Goal: Task Accomplishment & Management: Use online tool/utility

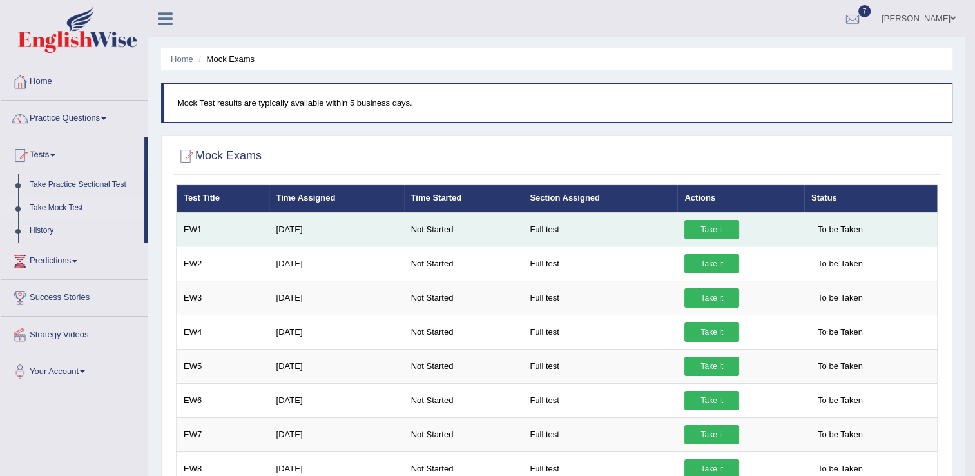
drag, startPoint x: 0, startPoint y: 0, endPoint x: 706, endPoint y: 231, distance: 742.8
click at [706, 231] on link "Take it" at bounding box center [712, 229] width 55 height 19
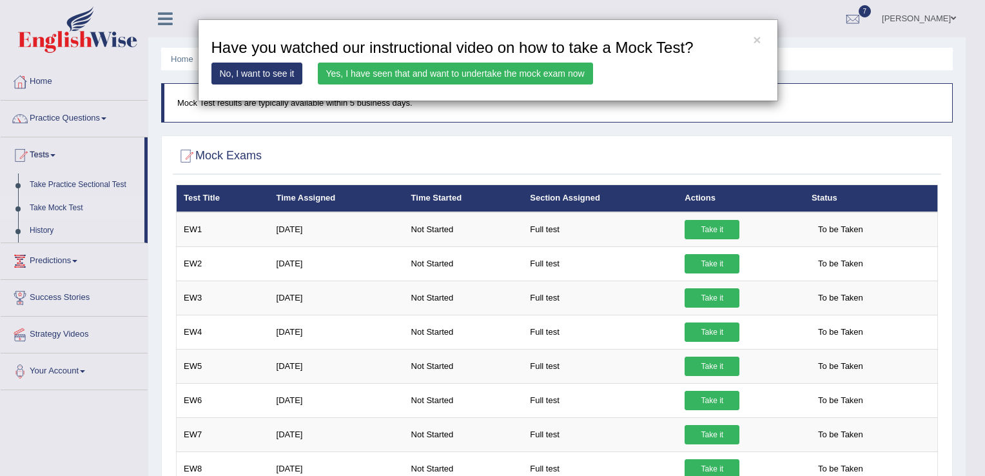
click at [370, 81] on link "Yes, I have seen that and want to undertake the mock exam now" at bounding box center [455, 74] width 275 height 22
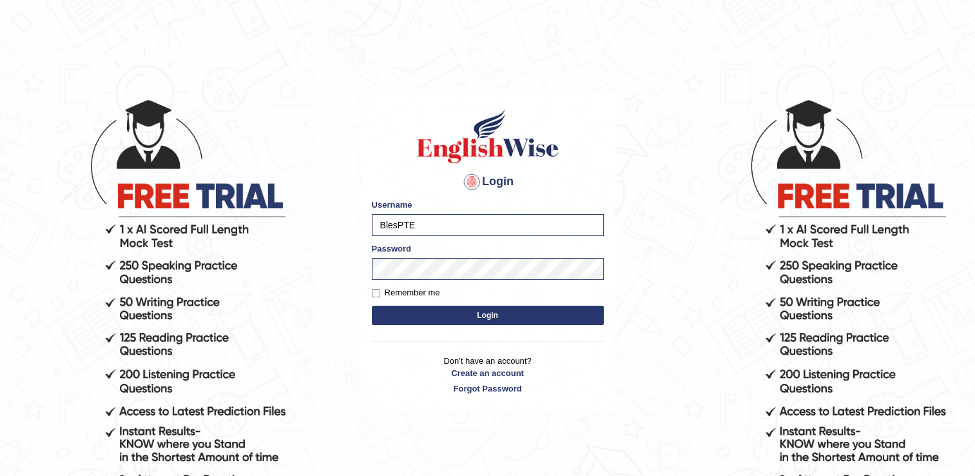
click at [380, 315] on button "Login" at bounding box center [488, 315] width 232 height 19
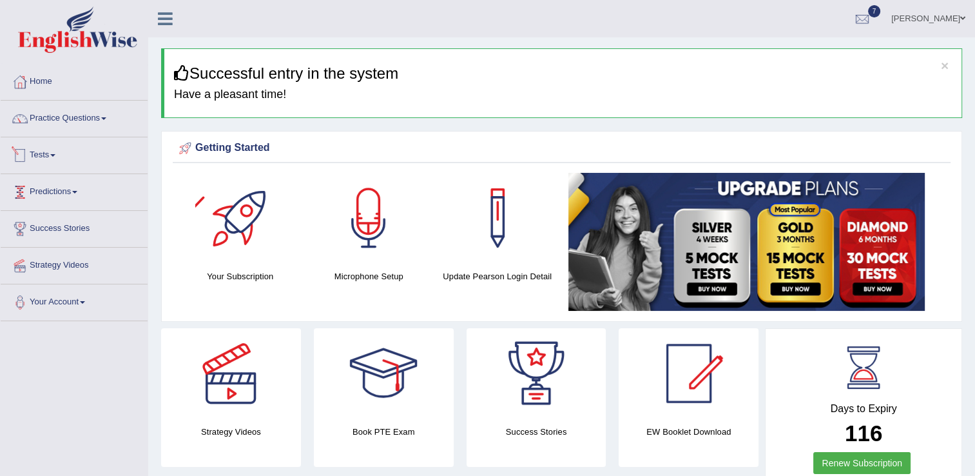
click at [61, 157] on link "Tests" at bounding box center [74, 153] width 147 height 32
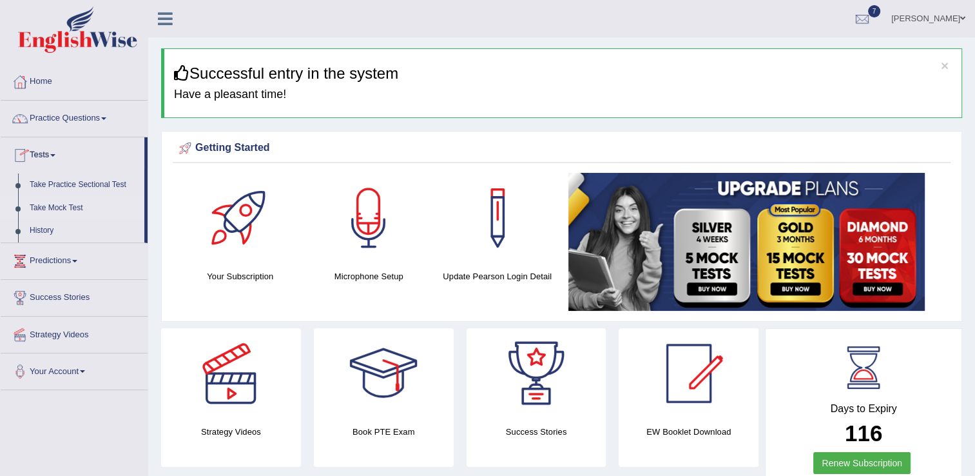
click at [92, 211] on link "Take Mock Test" at bounding box center [84, 208] width 121 height 23
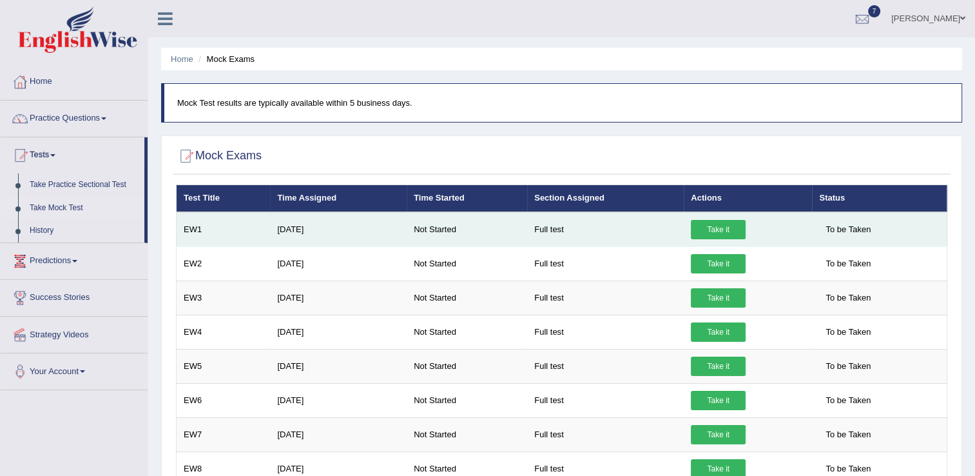
click at [721, 228] on link "Take it" at bounding box center [718, 229] width 55 height 19
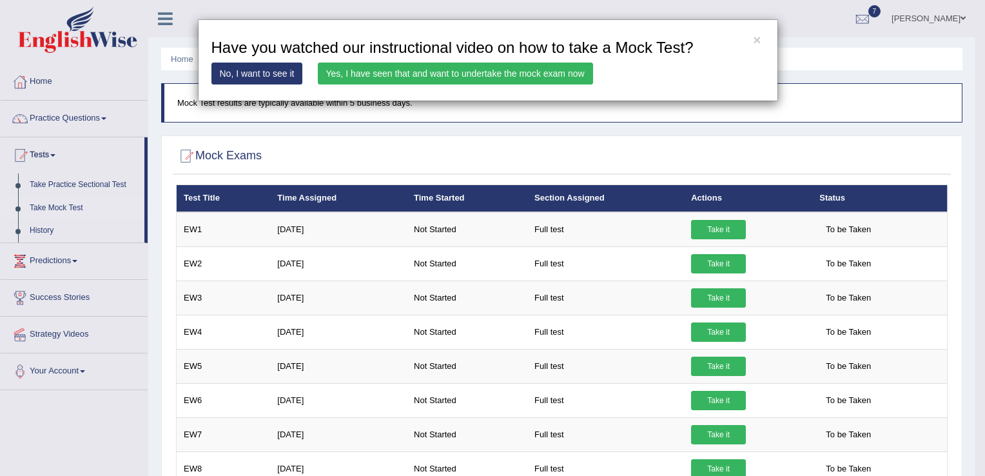
click at [525, 76] on link "Yes, I have seen that and want to undertake the mock exam now" at bounding box center [455, 74] width 275 height 22
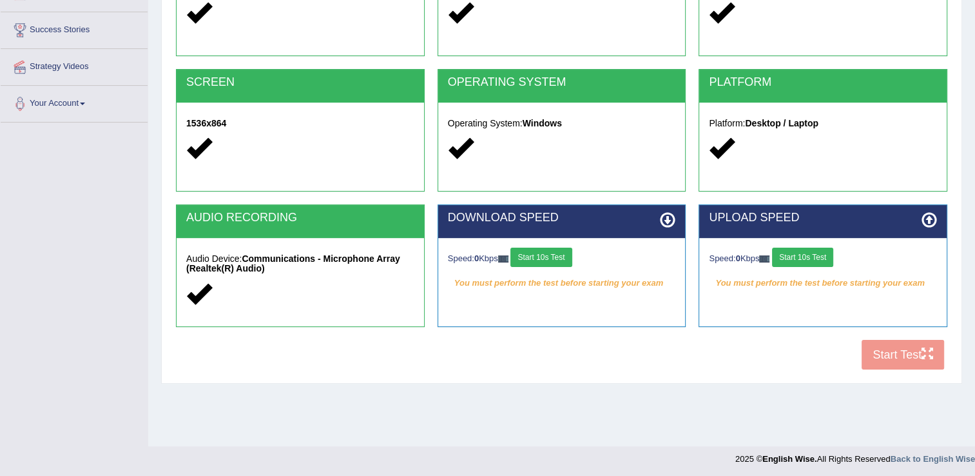
scroll to position [201, 0]
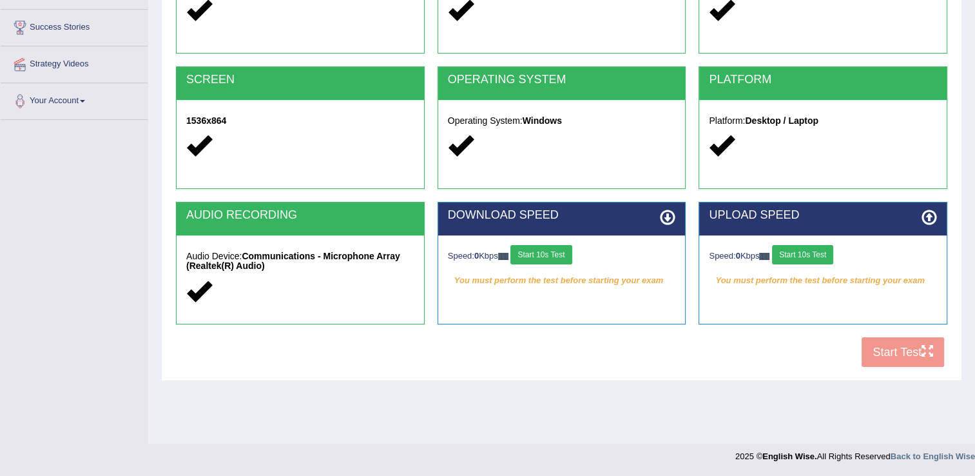
click at [561, 256] on button "Start 10s Test" at bounding box center [541, 254] width 61 height 19
click at [821, 254] on button "Start 10s Test" at bounding box center [802, 254] width 61 height 19
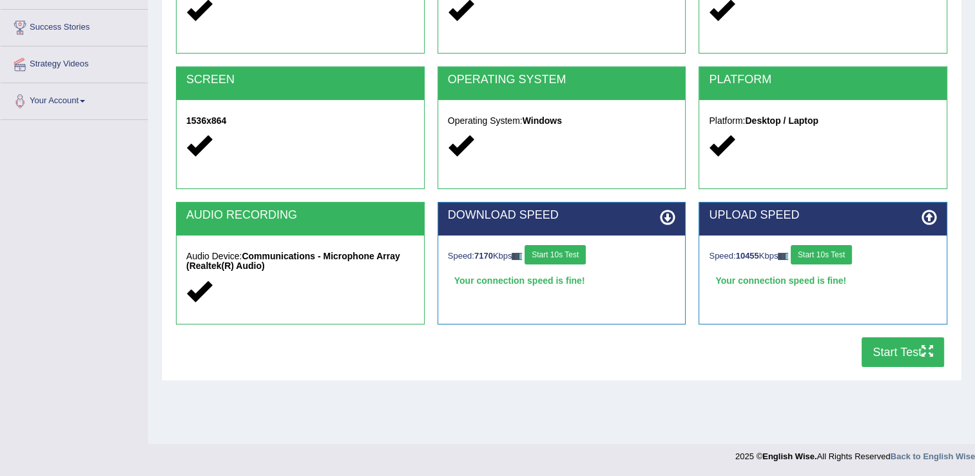
click at [894, 349] on button "Start Test" at bounding box center [903, 352] width 83 height 30
